Goal: Information Seeking & Learning: Learn about a topic

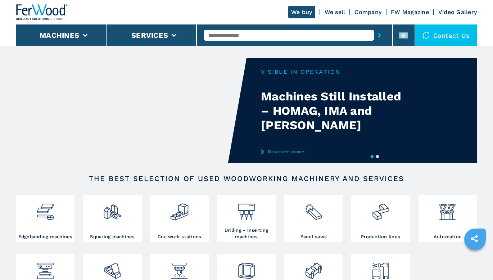
click at [266, 35] on input "text" at bounding box center [289, 35] width 170 height 11
click at [398, 33] on li at bounding box center [404, 35] width 22 height 22
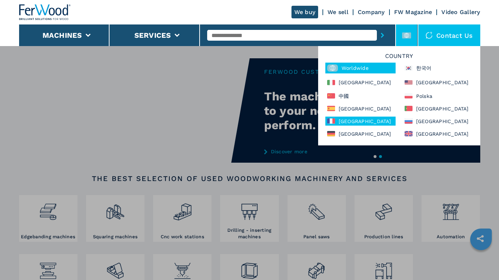
click at [357, 117] on div "France" at bounding box center [360, 121] width 70 height 9
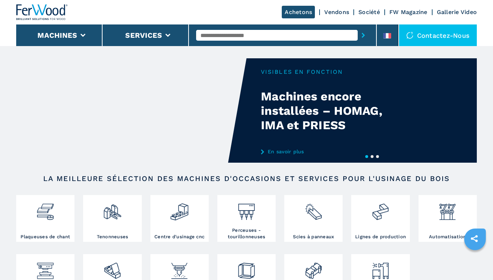
click at [268, 34] on input "text" at bounding box center [277, 35] width 162 height 11
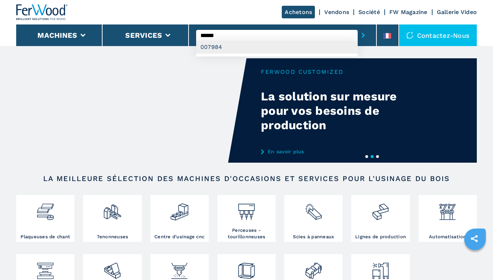
type input "******"
click at [258, 48] on div "007984" at bounding box center [277, 47] width 162 height 13
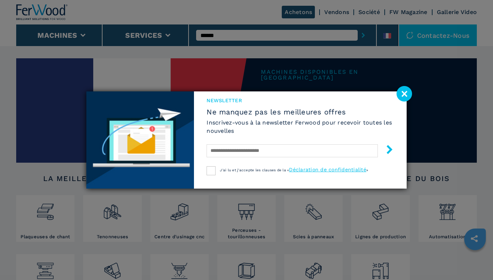
click at [407, 93] on image at bounding box center [404, 93] width 15 height 15
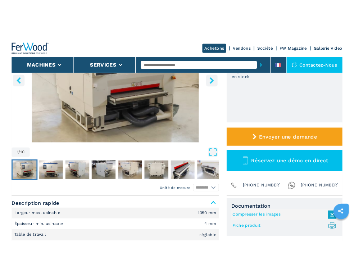
scroll to position [180, 0]
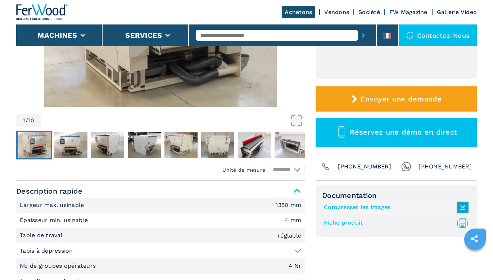
click at [355, 224] on link "Fiche produit .prefix__st0{stroke-linecap:round;stroke-linejoin:round}.prefix__…" at bounding box center [394, 223] width 141 height 12
click at [375, 207] on link "Compresser les images" at bounding box center [394, 208] width 141 height 12
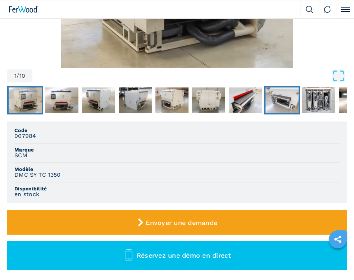
click at [284, 104] on img "Go to Slide 8" at bounding box center [282, 100] width 33 height 26
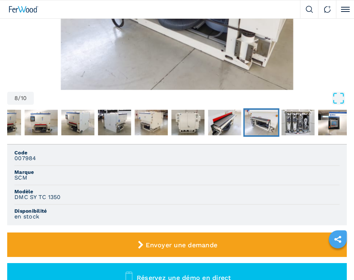
scroll to position [72, 0]
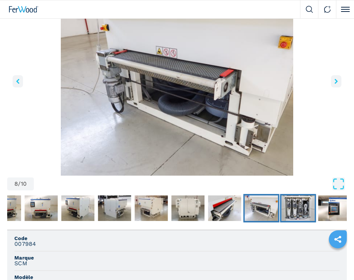
click at [306, 213] on img "Go to Slide 9" at bounding box center [298, 208] width 33 height 26
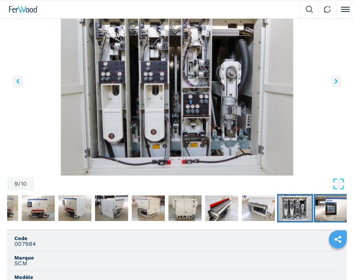
click at [326, 207] on img "Go to Slide 10" at bounding box center [331, 208] width 33 height 26
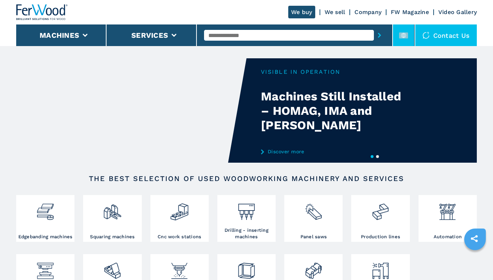
click at [401, 37] on rect at bounding box center [403, 35] width 9 height 6
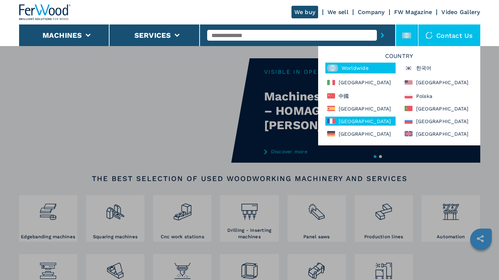
click at [353, 121] on div "France" at bounding box center [360, 121] width 70 height 9
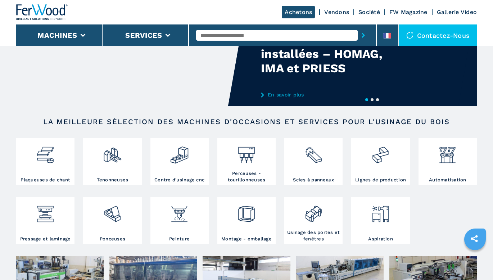
scroll to position [72, 0]
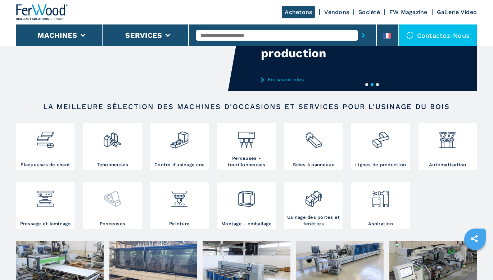
click at [113, 204] on img at bounding box center [112, 196] width 19 height 24
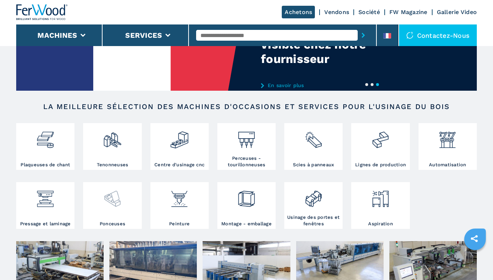
click at [113, 204] on img at bounding box center [112, 196] width 19 height 24
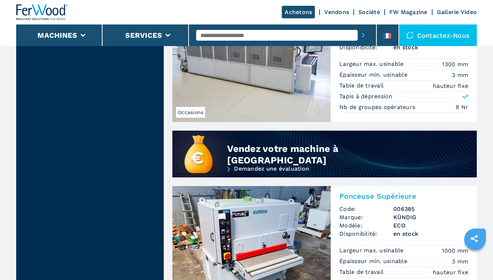
scroll to position [540, 0]
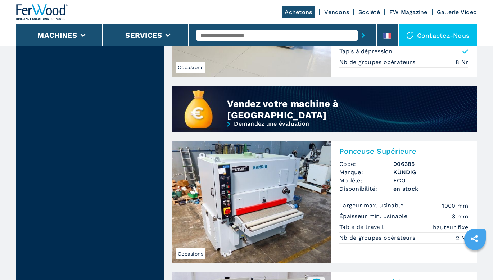
click at [248, 190] on img at bounding box center [251, 202] width 158 height 122
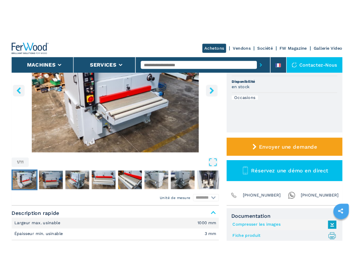
scroll to position [180, 0]
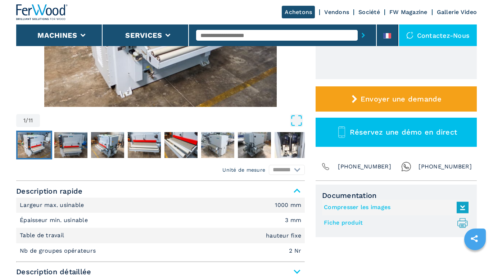
click at [349, 221] on link "Fiche produit .prefix__st0{stroke-linecap:round;stroke-linejoin:round}.prefix__…" at bounding box center [394, 223] width 141 height 12
click at [364, 209] on link "Compresser les images" at bounding box center [394, 208] width 141 height 12
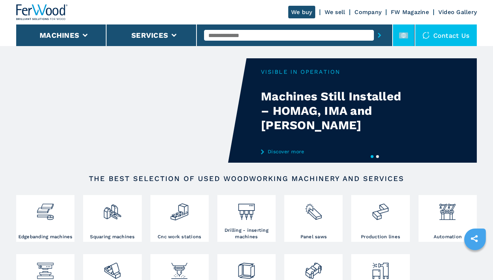
click at [409, 33] on li at bounding box center [404, 35] width 22 height 22
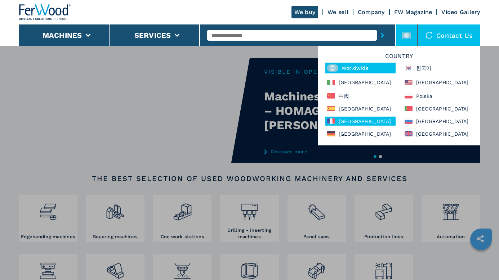
click at [341, 119] on div "France" at bounding box center [360, 121] width 70 height 9
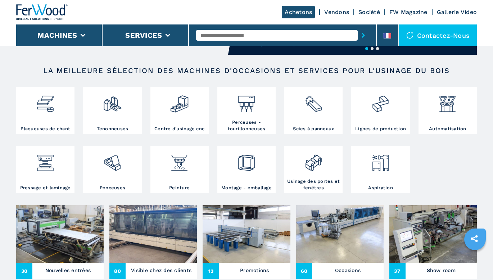
scroll to position [144, 0]
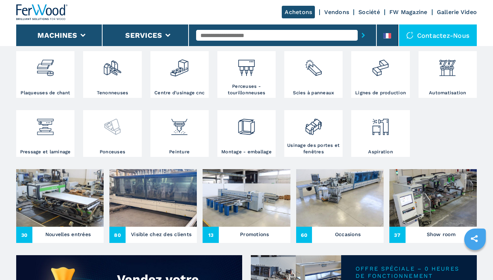
click at [104, 131] on img at bounding box center [112, 124] width 19 height 24
click at [109, 130] on img at bounding box center [112, 124] width 19 height 24
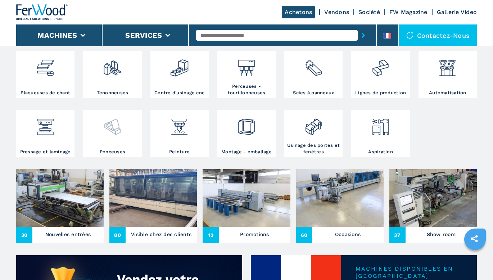
click at [109, 130] on img at bounding box center [112, 124] width 19 height 24
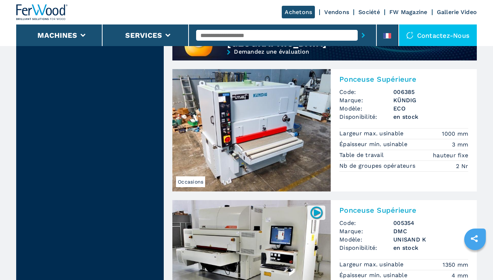
scroll to position [684, 0]
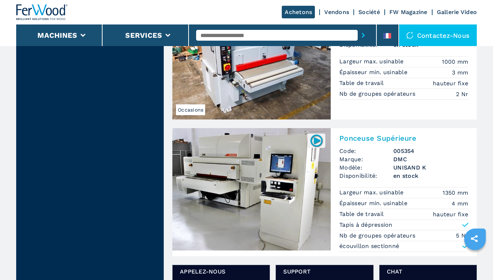
click at [244, 180] on img at bounding box center [251, 189] width 158 height 122
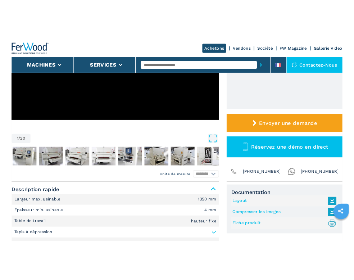
scroll to position [165, 0]
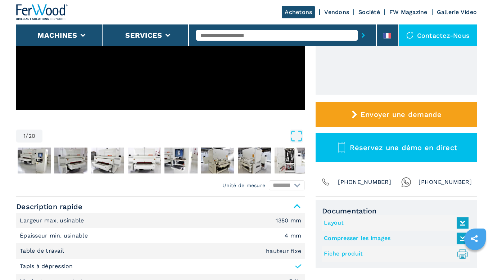
click at [341, 251] on link "Fiche produit .prefix__st0{stroke-linecap:round;stroke-linejoin:round}.prefix__…" at bounding box center [394, 254] width 141 height 12
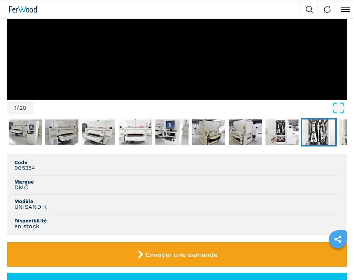
click at [305, 131] on img "Go to Slide 10" at bounding box center [318, 133] width 33 height 26
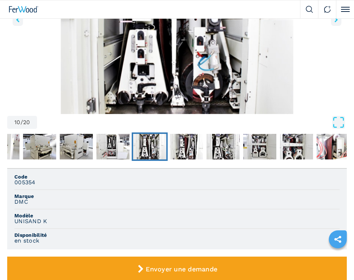
scroll to position [49, 0]
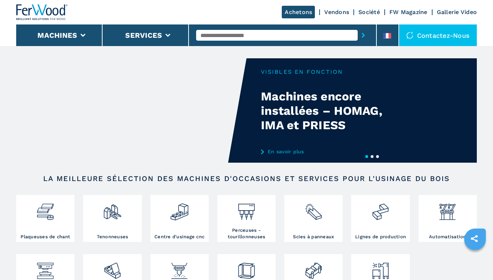
click at [271, 35] on input "text" at bounding box center [277, 35] width 162 height 11
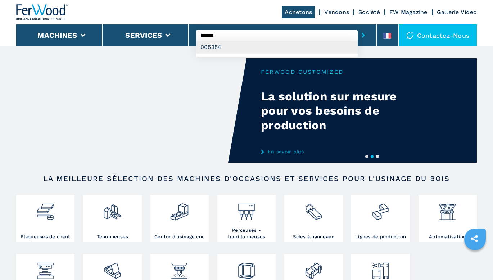
type input "******"
click at [275, 48] on div "005354" at bounding box center [277, 47] width 162 height 13
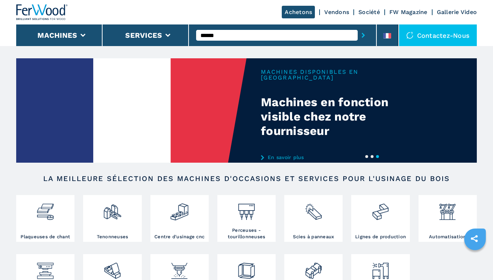
click at [363, 34] on icon "submit-button" at bounding box center [363, 35] width 3 height 5
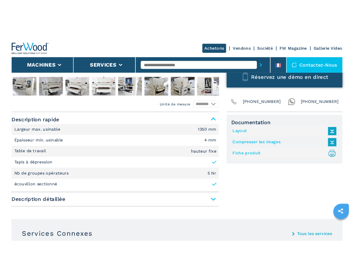
scroll to position [288, 0]
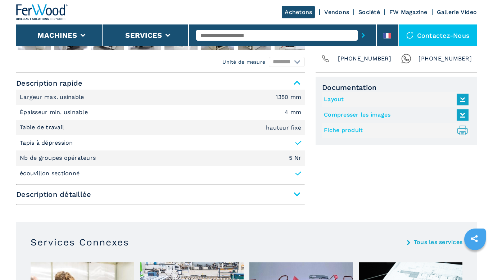
click at [342, 116] on link "Compresser les images" at bounding box center [394, 115] width 141 height 12
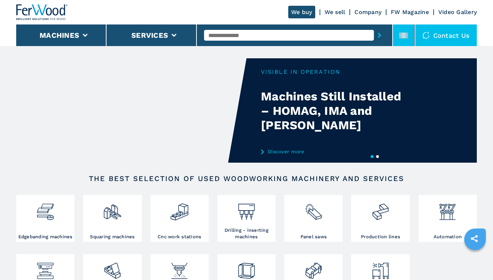
click at [404, 33] on icon at bounding box center [403, 35] width 5 height 5
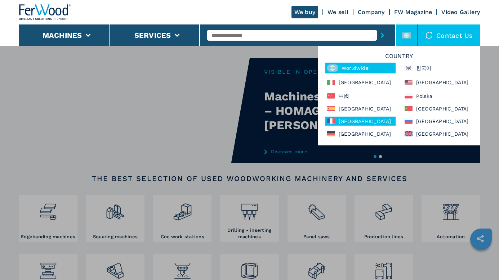
click at [348, 121] on div "France" at bounding box center [360, 121] width 70 height 9
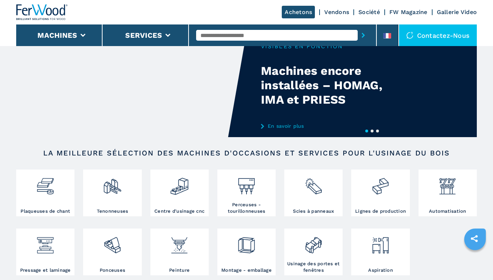
scroll to position [72, 0]
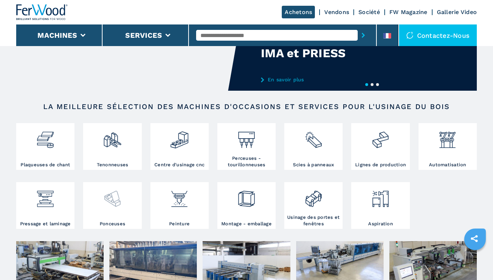
click at [114, 197] on img at bounding box center [112, 196] width 19 height 24
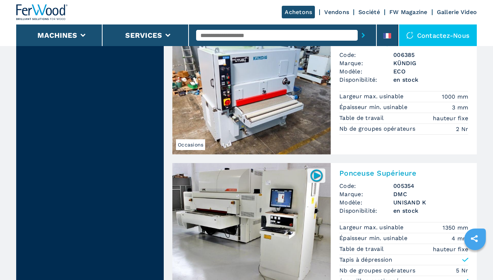
scroll to position [720, 0]
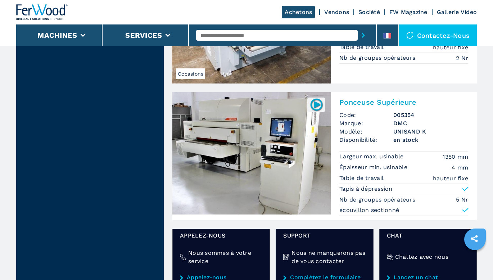
click at [244, 167] on img at bounding box center [251, 153] width 158 height 122
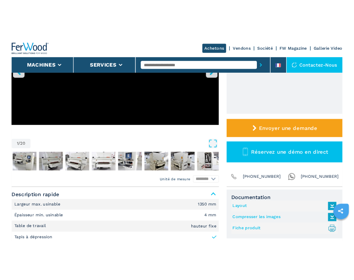
scroll to position [180, 0]
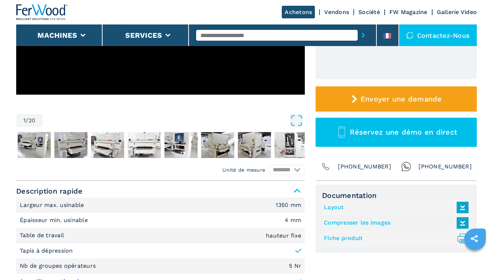
click at [345, 239] on link "Fiche produit .prefix__st0{stroke-linecap:round;stroke-linejoin:round}.prefix__…" at bounding box center [394, 239] width 141 height 12
click at [343, 223] on link "Compresser les images" at bounding box center [394, 223] width 141 height 12
